Goal: Information Seeking & Learning: Understand process/instructions

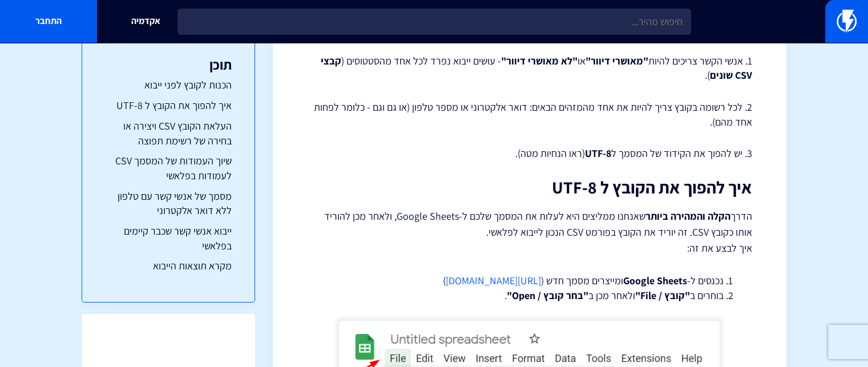
scroll to position [321, 0]
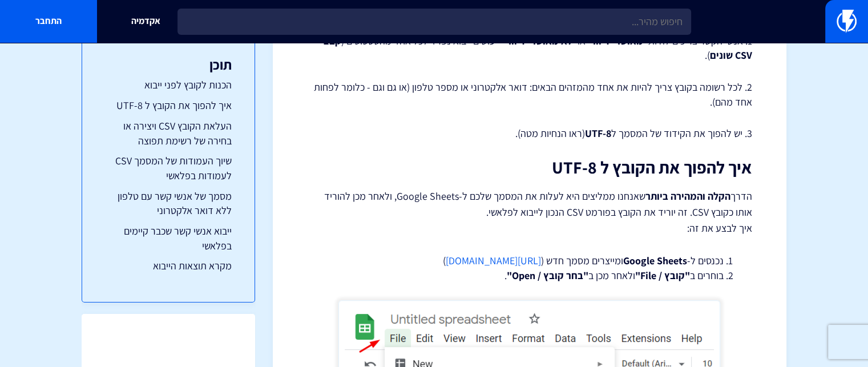
click at [523, 258] on link "[URL][DOMAIN_NAME]" at bounding box center [493, 260] width 95 height 13
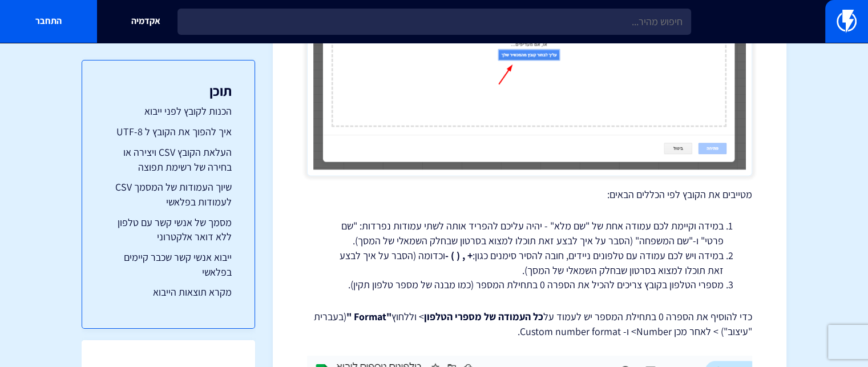
scroll to position [1818, 0]
click at [203, 114] on link "הכנות לקובץ לפני ייבוא" at bounding box center [168, 111] width 127 height 15
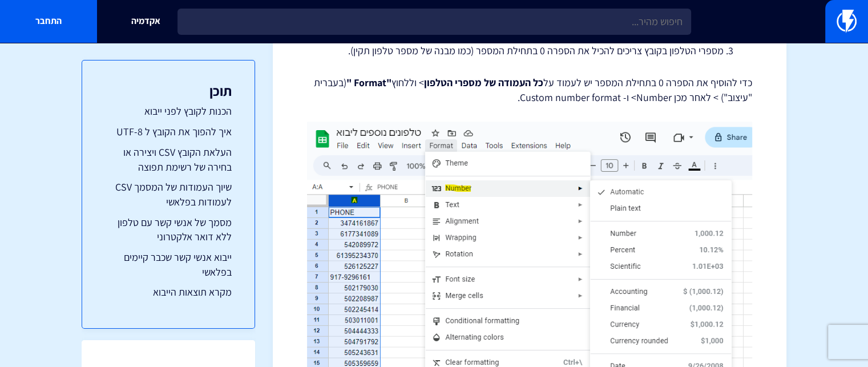
scroll to position [2055, 0]
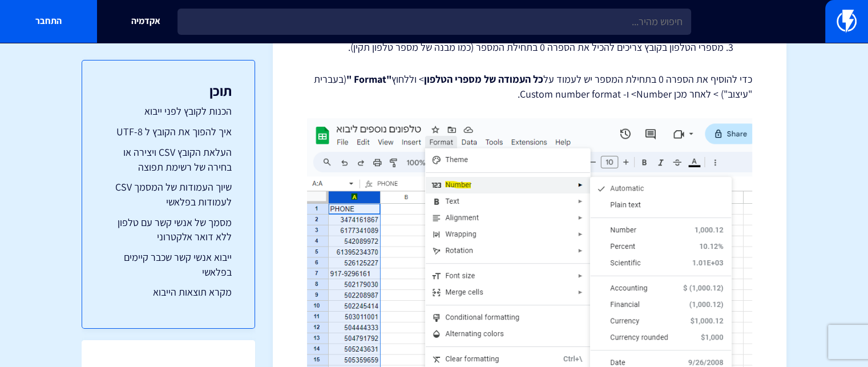
click at [397, 100] on p "כדי להוסיף את הספרה 0 בתחילת המספר יש לעמוד על כל העמודה של מספרי הטלפון > וללח…" at bounding box center [529, 86] width 445 height 29
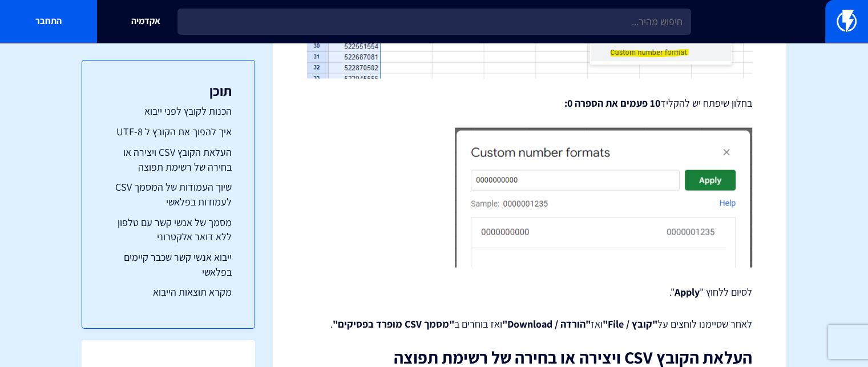
scroll to position [2543, 0]
